Goal: Check status: Check status

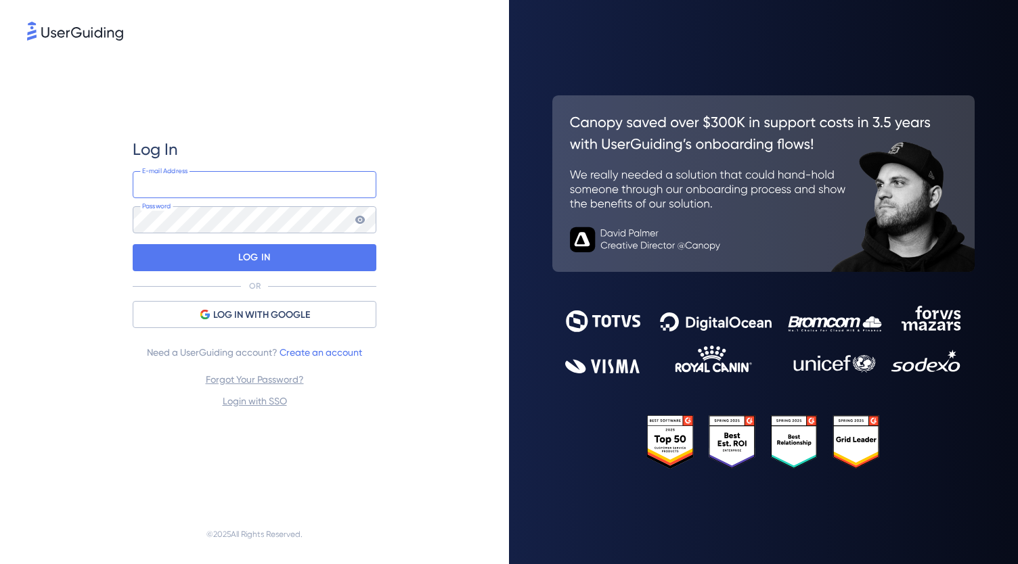
click at [248, 187] on input "email" at bounding box center [255, 184] width 244 height 27
type input "[EMAIL_ADDRESS][DOMAIN_NAME]"
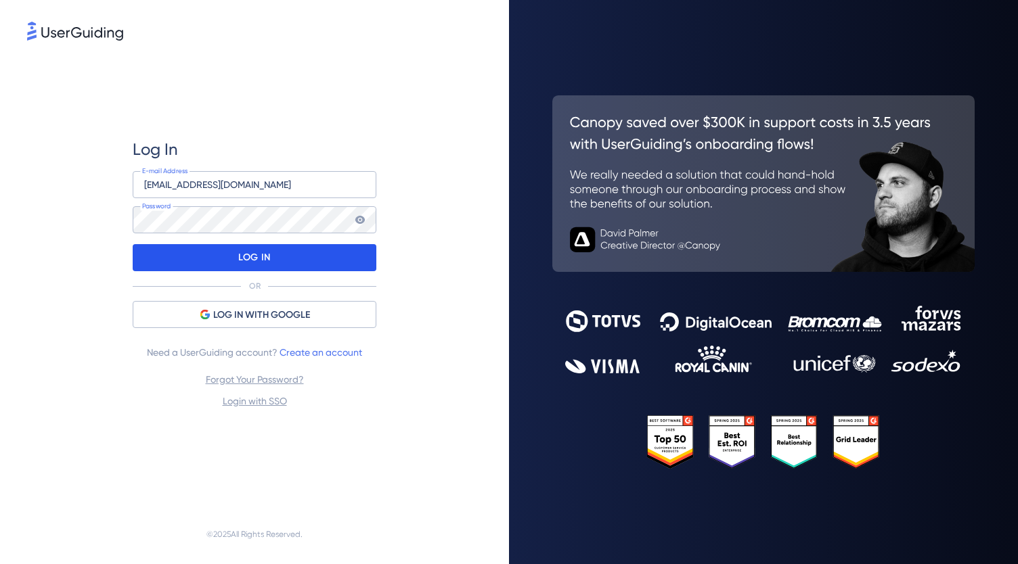
click at [273, 252] on div "LOG IN" at bounding box center [255, 257] width 244 height 27
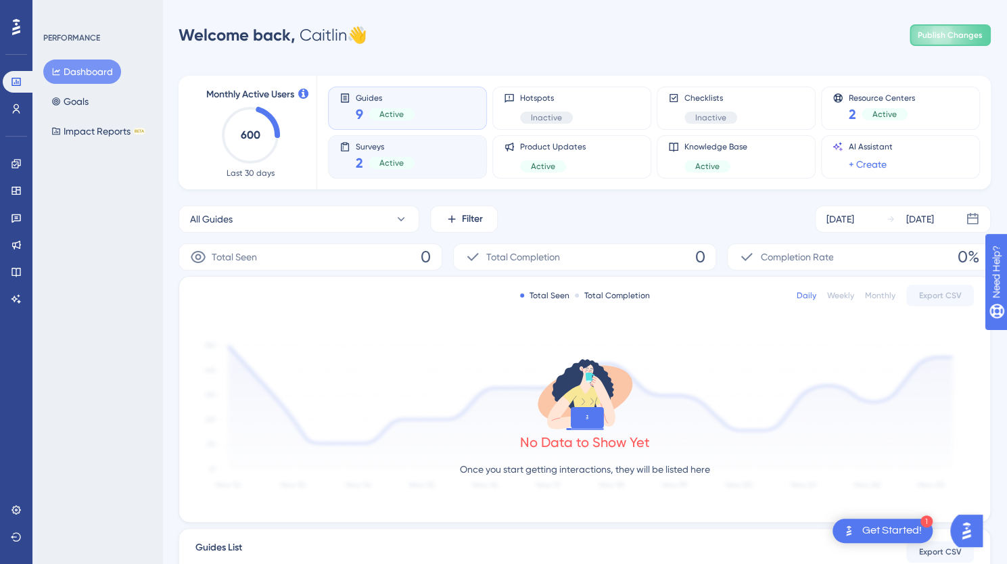
click at [423, 145] on div "Surveys 2 Active" at bounding box center [408, 156] width 136 height 31
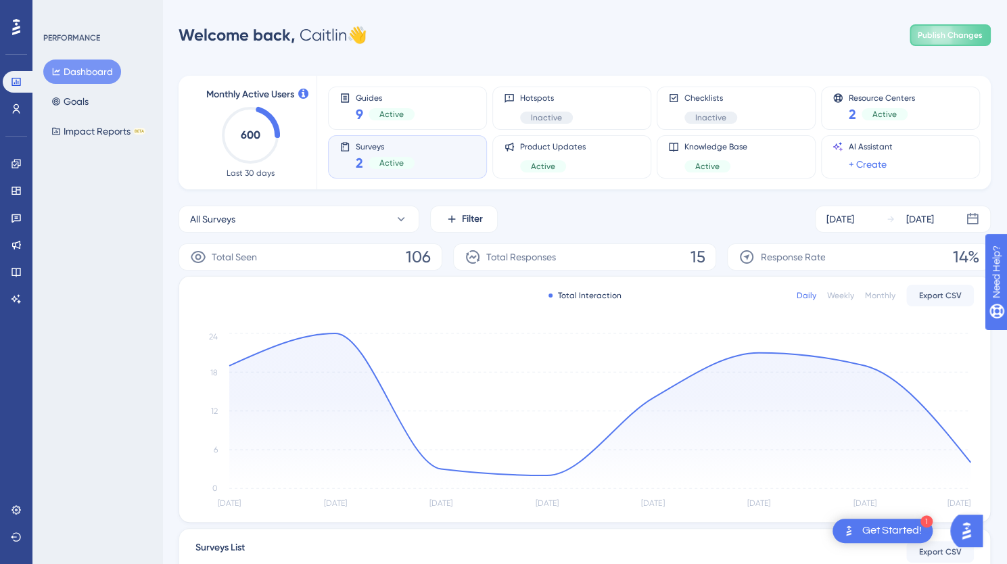
scroll to position [200, 0]
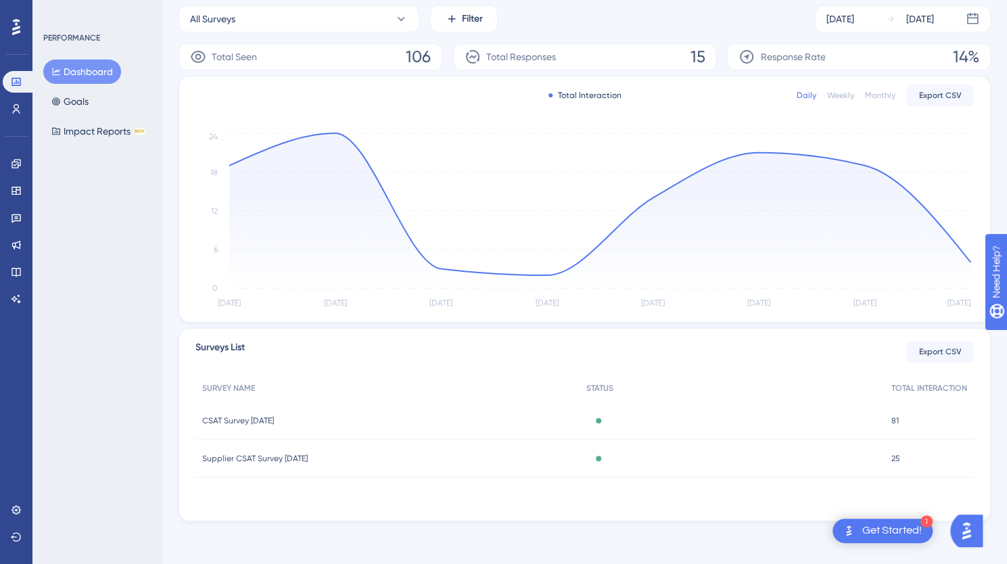
click at [609, 424] on div "Active" at bounding box center [733, 421] width 306 height 38
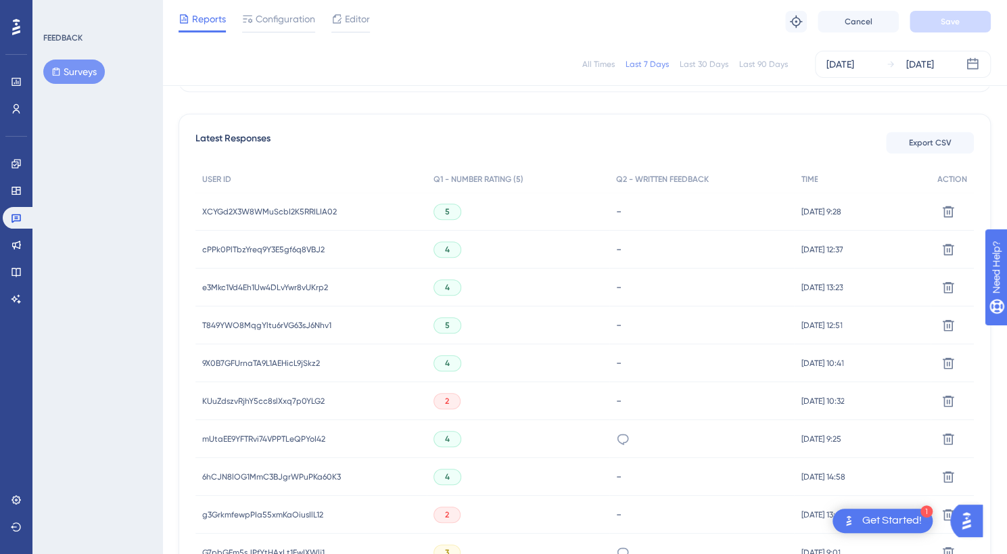
scroll to position [356, 0]
